Goal: Task Accomplishment & Management: Use online tool/utility

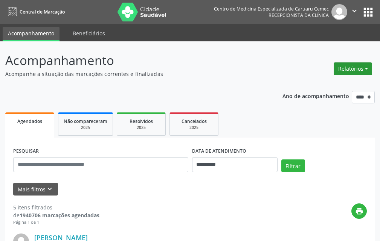
click at [344, 67] on button "Relatórios" at bounding box center [352, 68] width 38 height 13
click at [317, 85] on link "Agendamentos" at bounding box center [331, 85] width 81 height 11
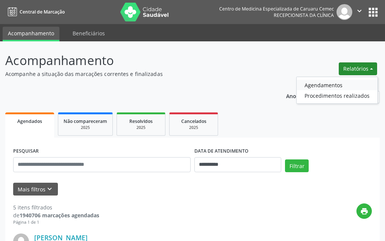
select select "*"
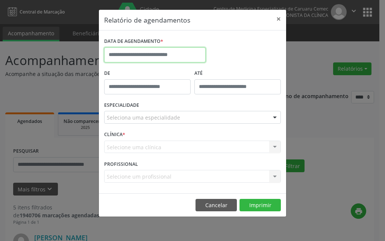
click at [135, 55] on input "text" at bounding box center [155, 54] width 102 height 15
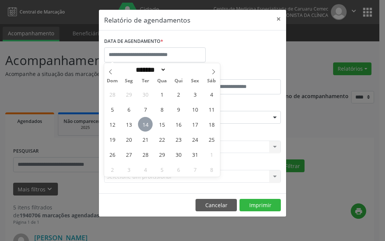
click at [146, 122] on span "14" at bounding box center [145, 124] width 15 height 15
type input "**********"
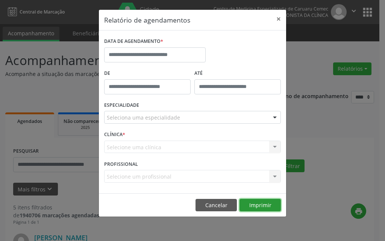
click at [272, 208] on button "Imprimir" at bounding box center [260, 205] width 41 height 13
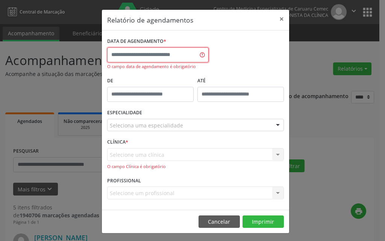
click at [147, 55] on input "text" at bounding box center [158, 54] width 102 height 15
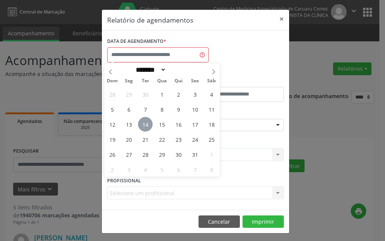
click at [142, 126] on span "14" at bounding box center [145, 124] width 15 height 15
type input "**********"
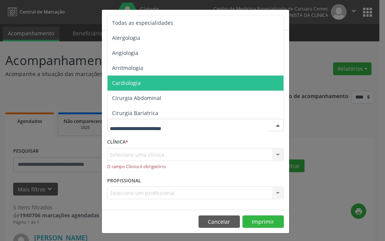
click at [142, 83] on span "Cardiologia" at bounding box center [196, 83] width 177 height 15
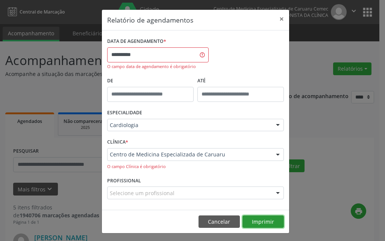
click at [268, 222] on button "Imprimir" at bounding box center [263, 222] width 41 height 13
